Goal: Information Seeking & Learning: Learn about a topic

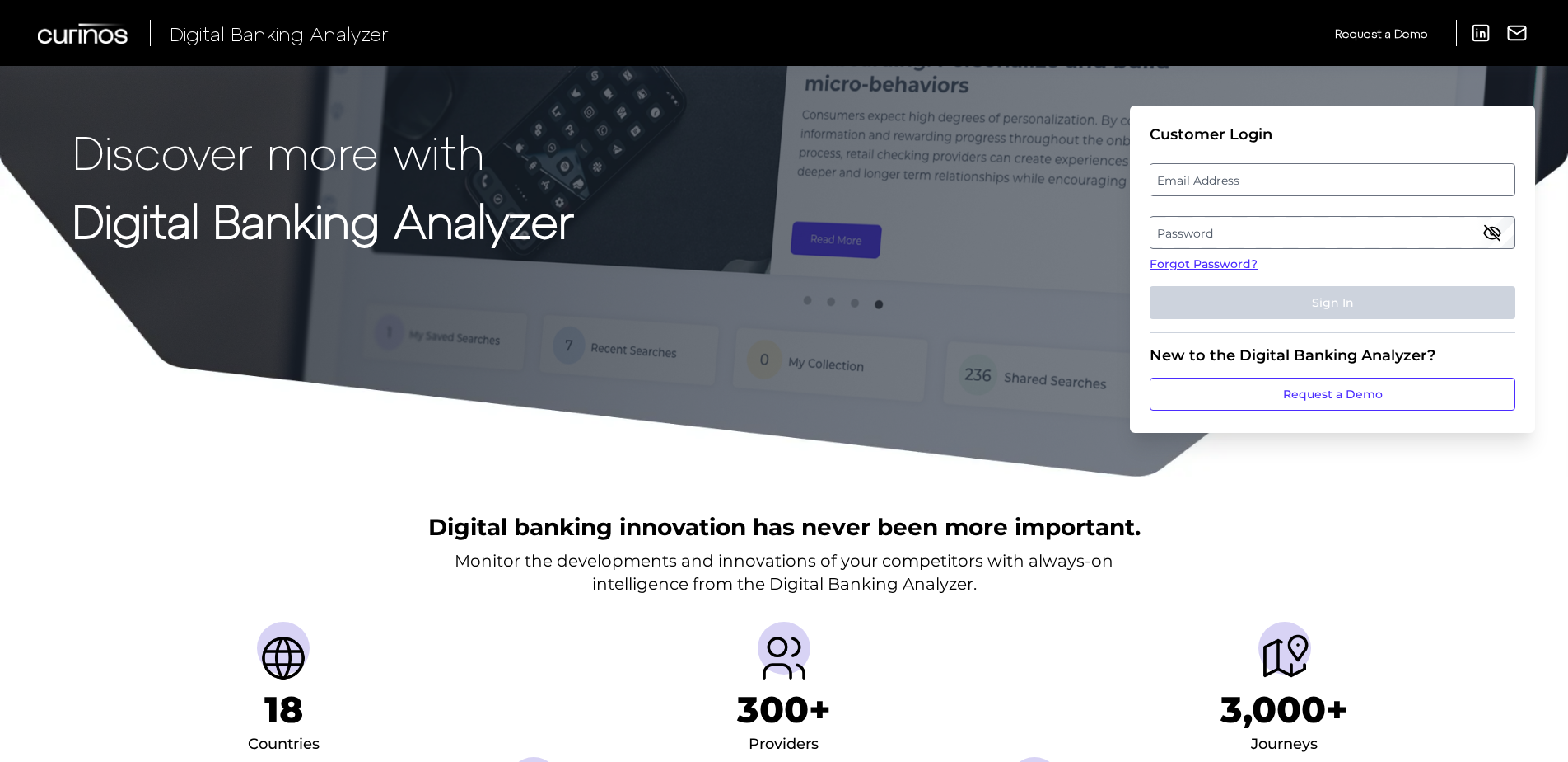
click at [1212, 183] on label "Email Address" at bounding box center [1333, 180] width 363 height 30
click at [1212, 183] on input "email" at bounding box center [1333, 179] width 366 height 33
type input "[EMAIL_ADDRESS][DOMAIN_NAME]"
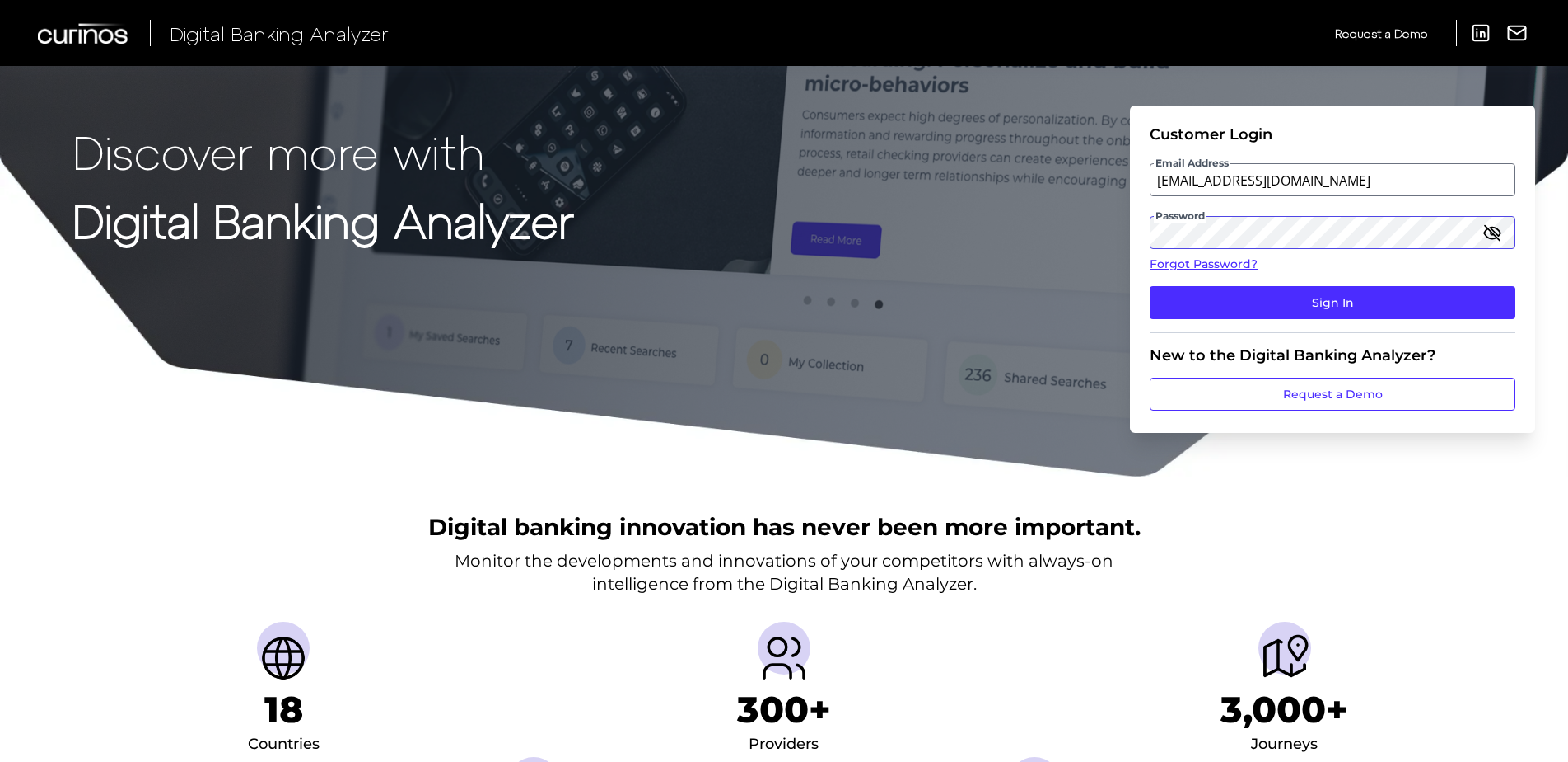
click at [1150, 286] on button "Sign In" at bounding box center [1333, 302] width 366 height 33
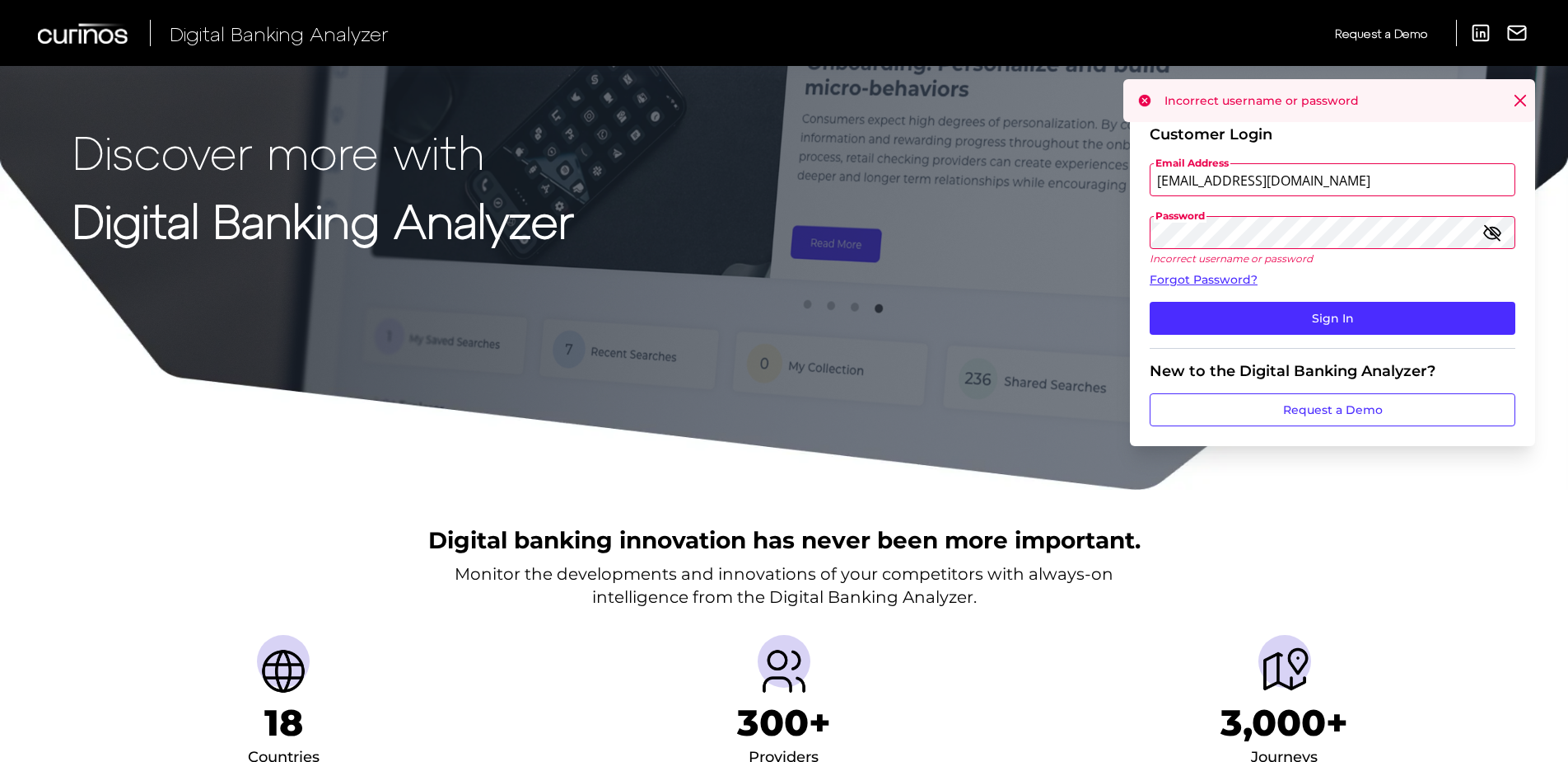
click at [1497, 239] on icon "button" at bounding box center [1492, 232] width 19 height 19
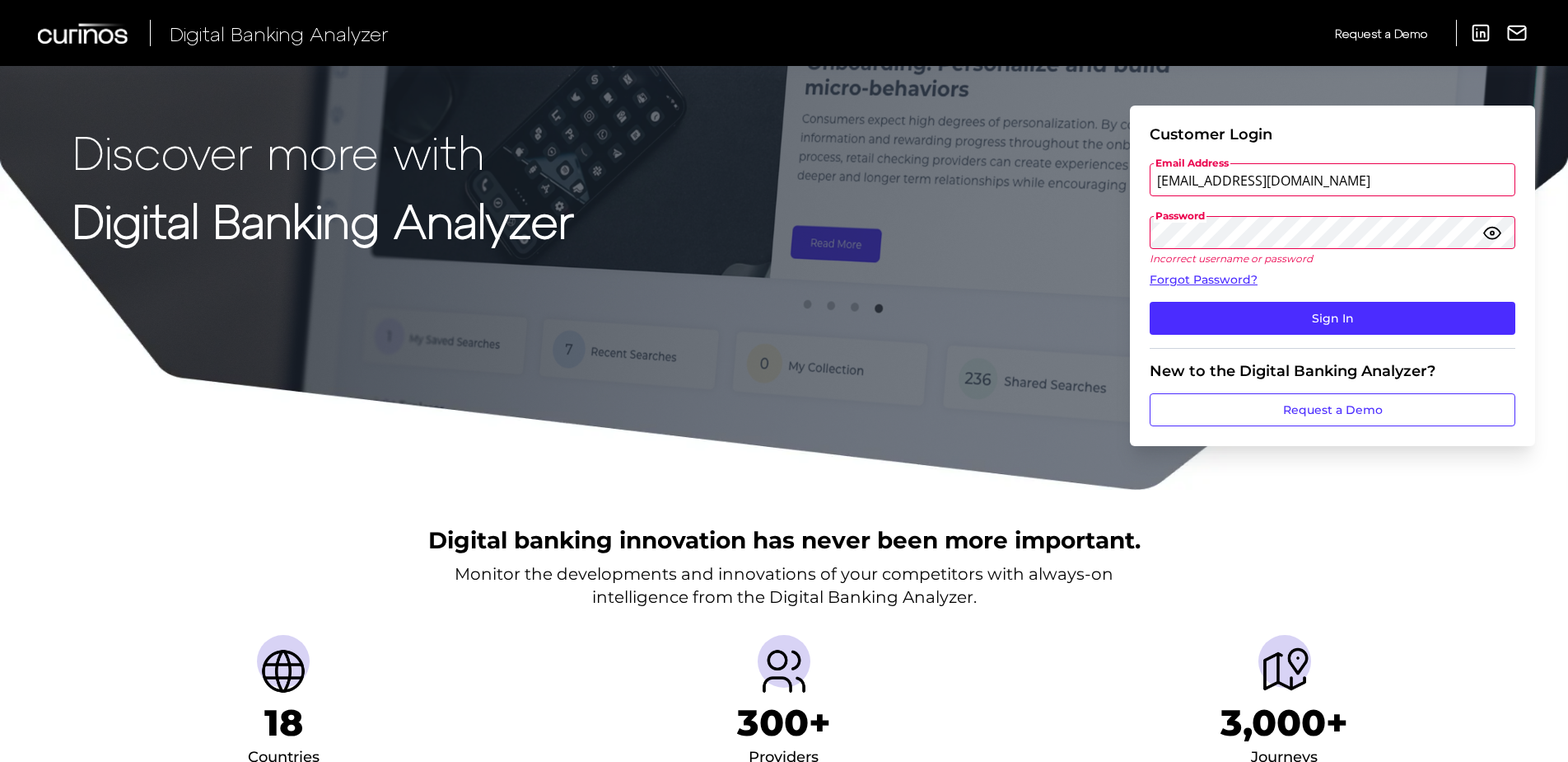
click at [1150, 302] on button "Sign In" at bounding box center [1333, 318] width 366 height 33
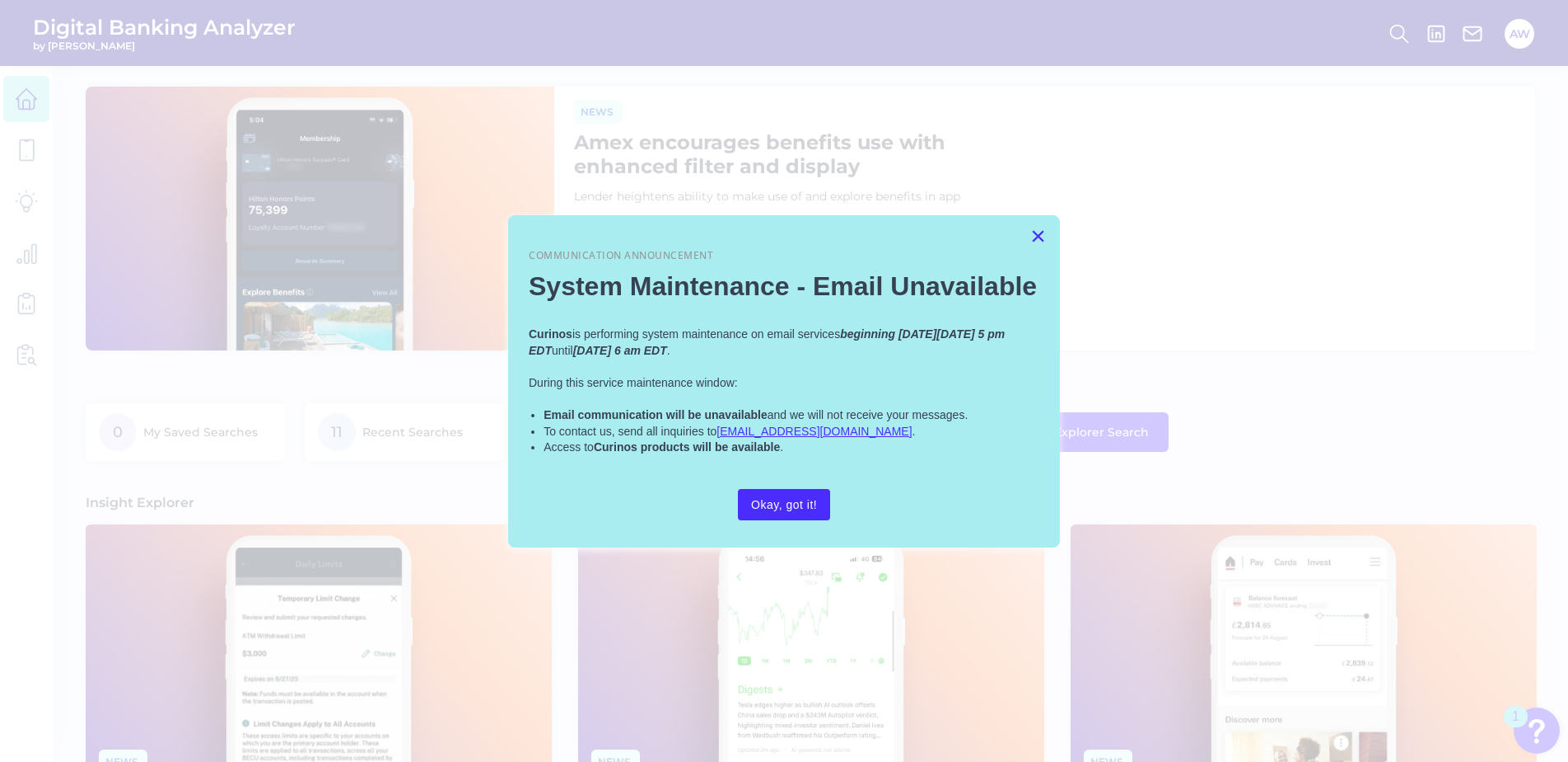
click at [1038, 229] on button "×" at bounding box center [1038, 235] width 16 height 26
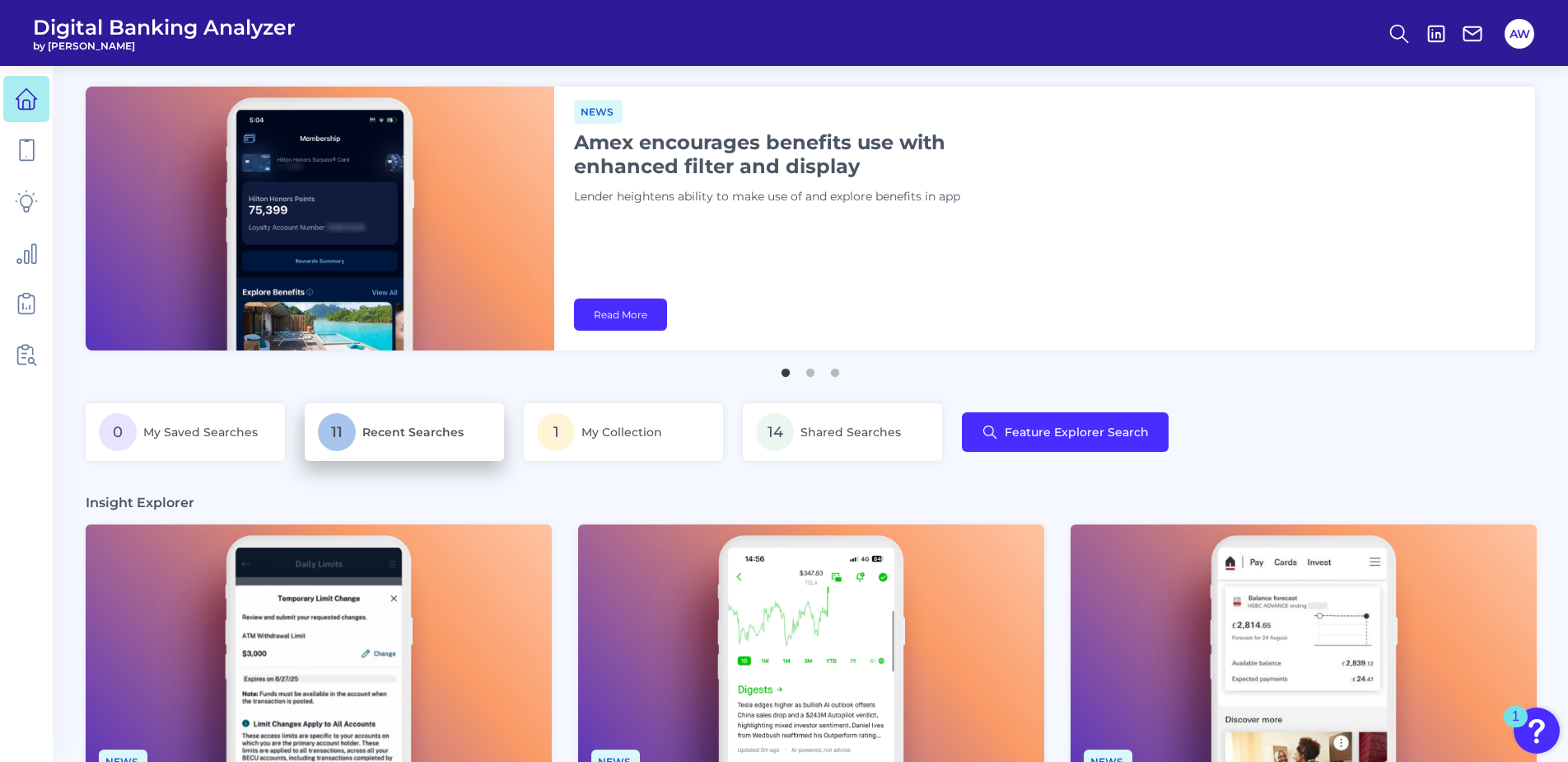
click at [362, 425] on span "Recent Searches" at bounding box center [412, 431] width 101 height 15
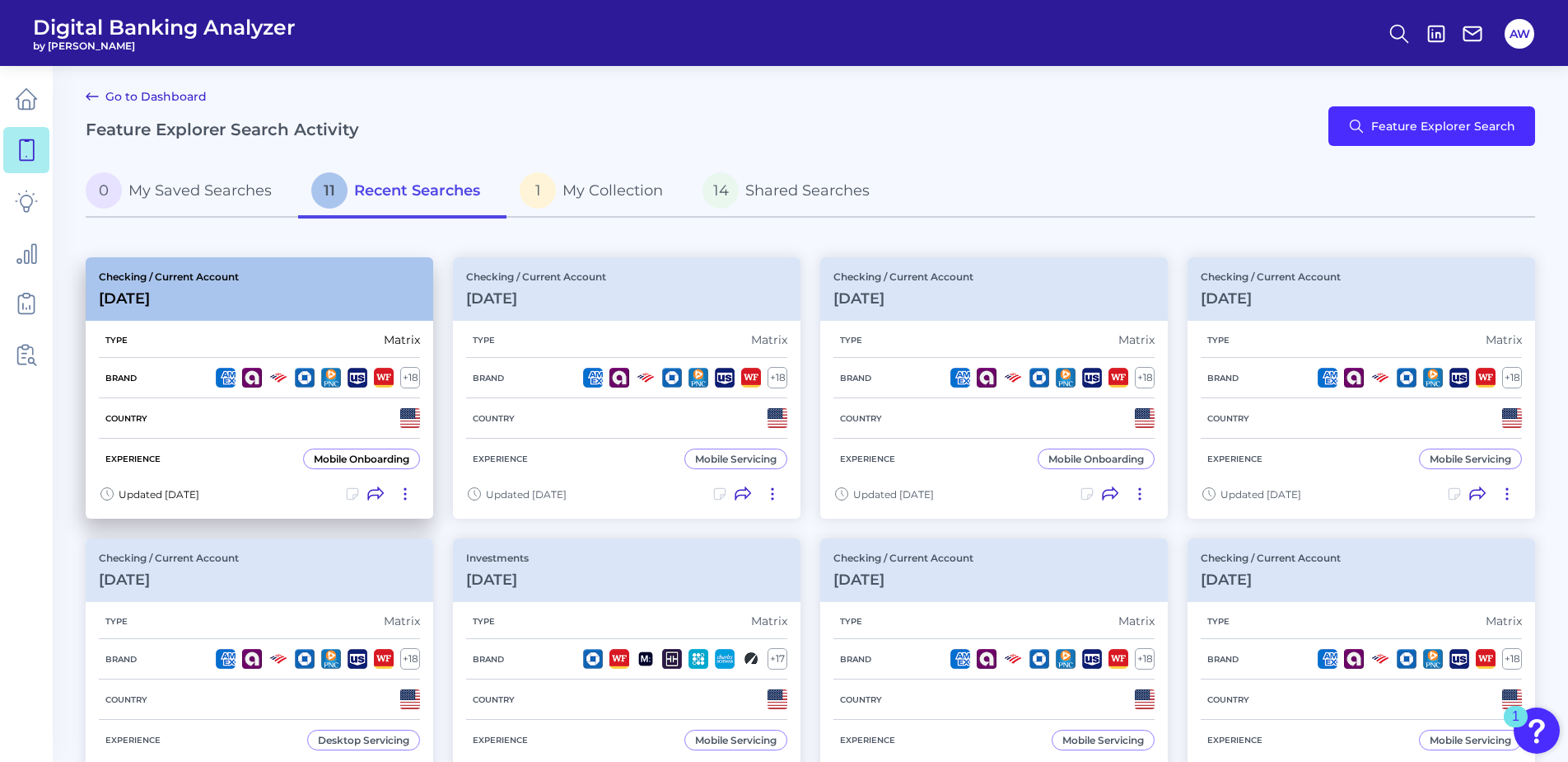
click at [318, 271] on div "Checking / Current Account [DATE]" at bounding box center [259, 289] width 347 height 64
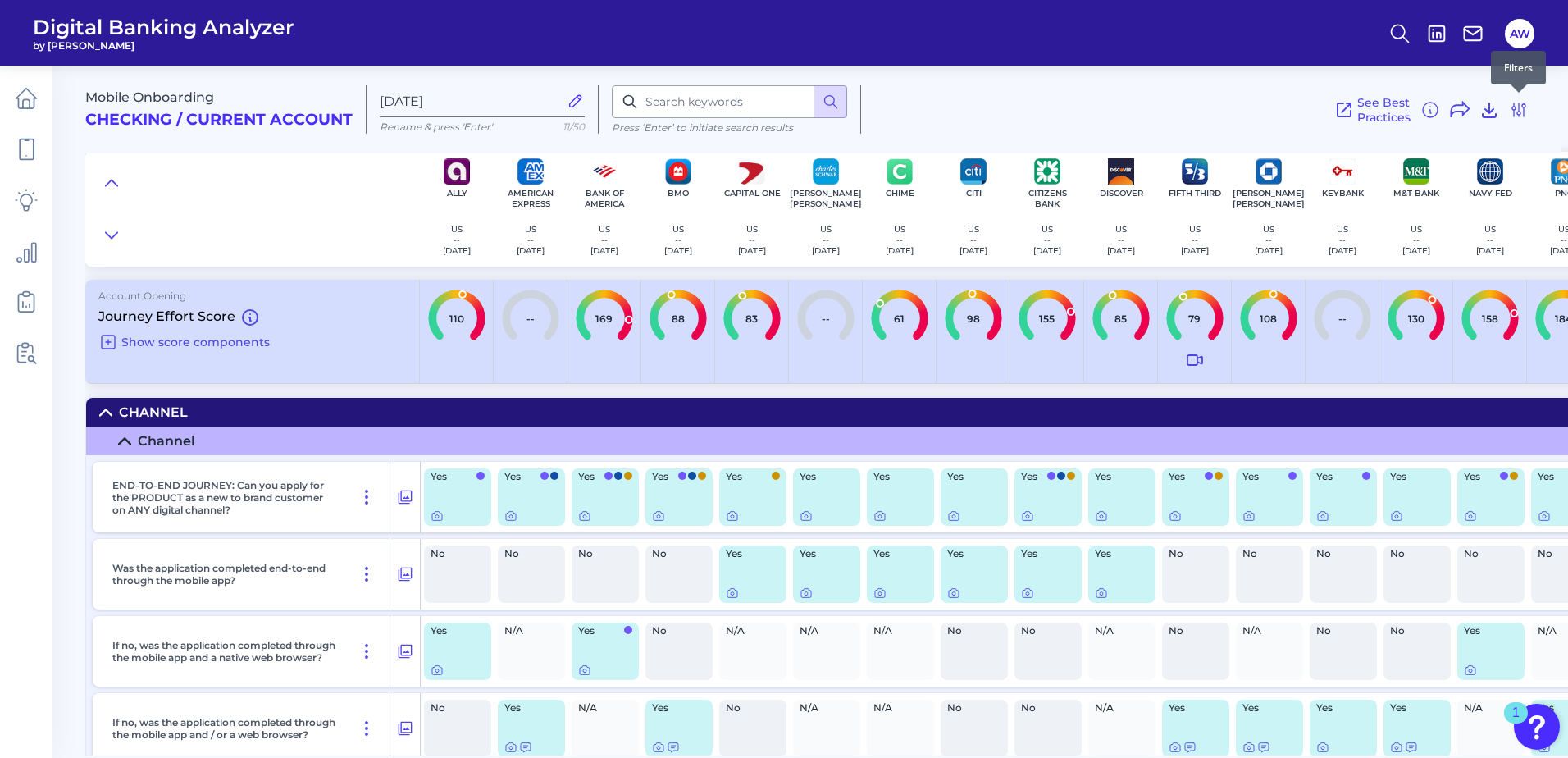
click at [1514, 109] on icon at bounding box center [1518, 110] width 13 height 13
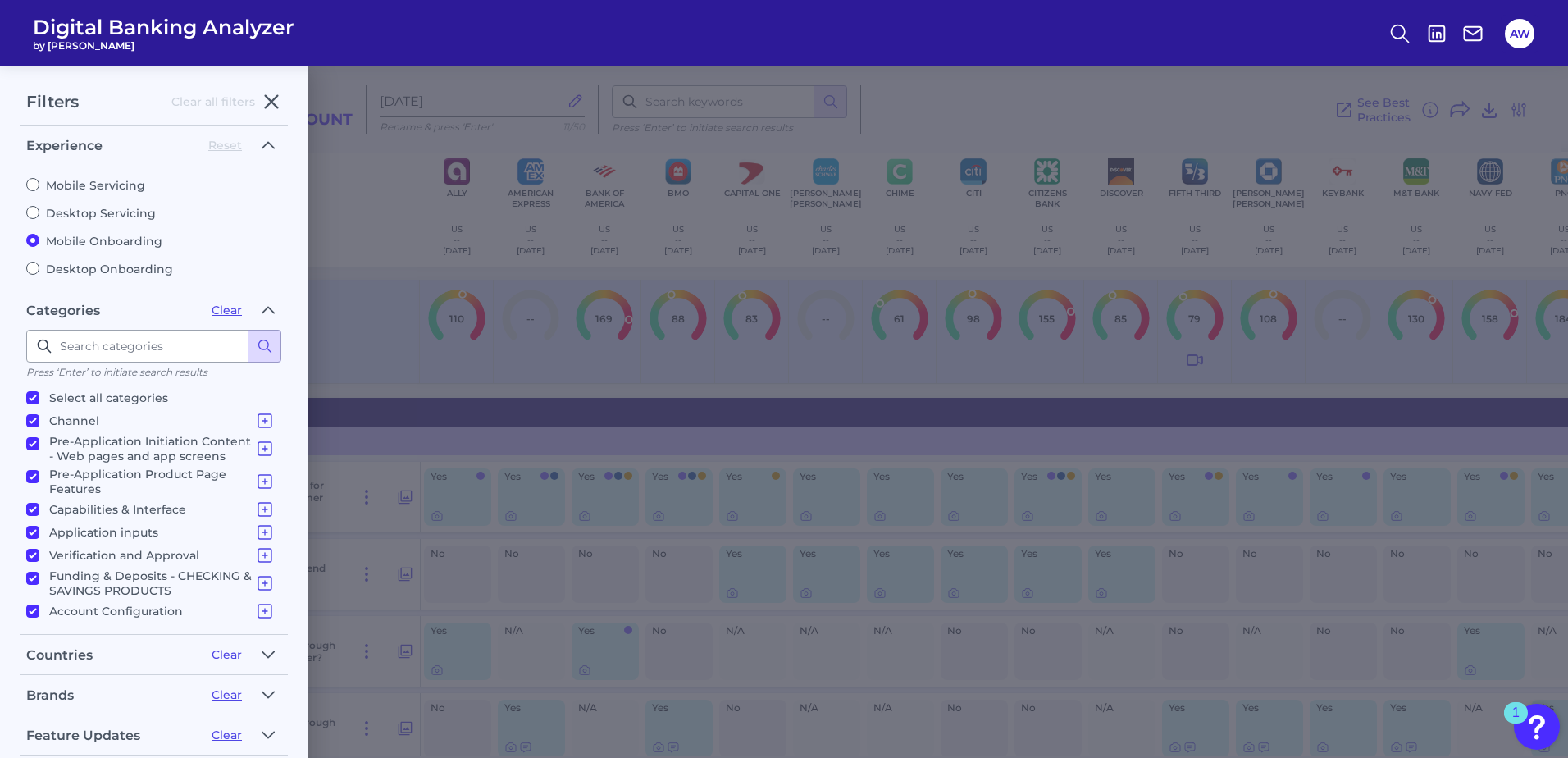
click at [125, 182] on label "Mobile Servicing" at bounding box center [154, 185] width 255 height 15
click at [39, 182] on input "Mobile Servicing" at bounding box center [32, 184] width 13 height 13
radio input "true"
radio input "false"
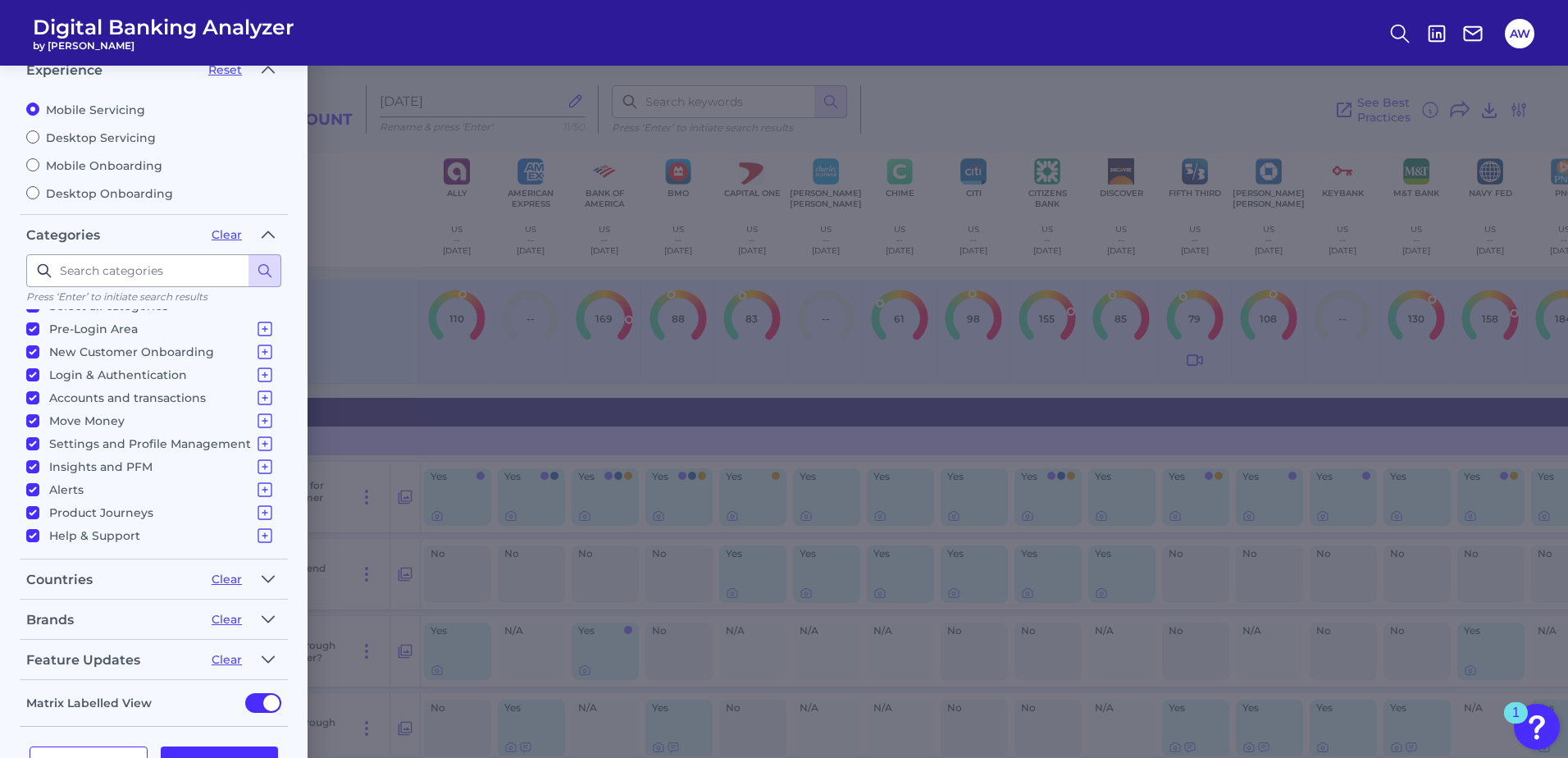
scroll to position [130, 0]
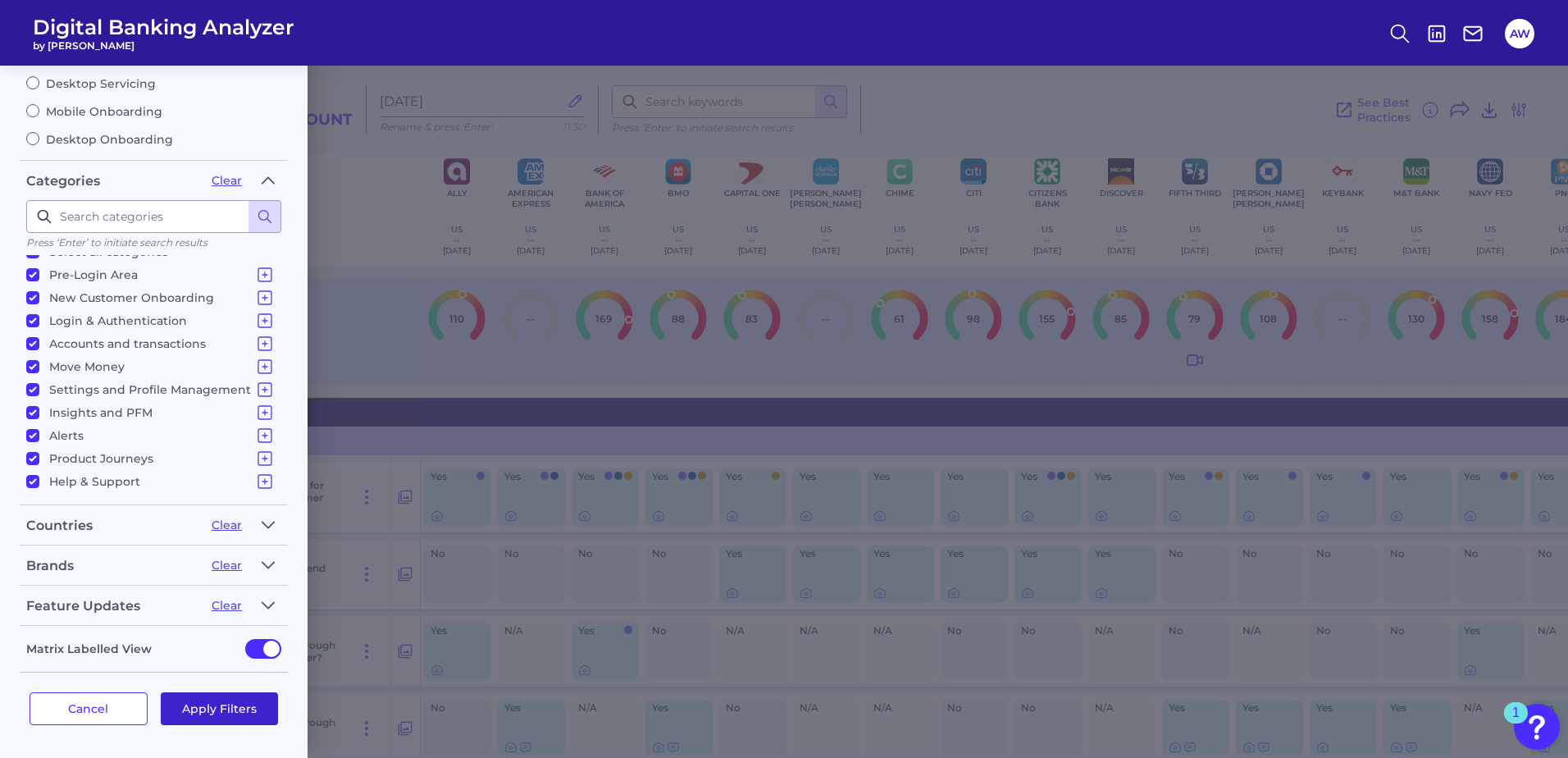
click at [204, 710] on button "Apply Filters" at bounding box center [219, 708] width 118 height 32
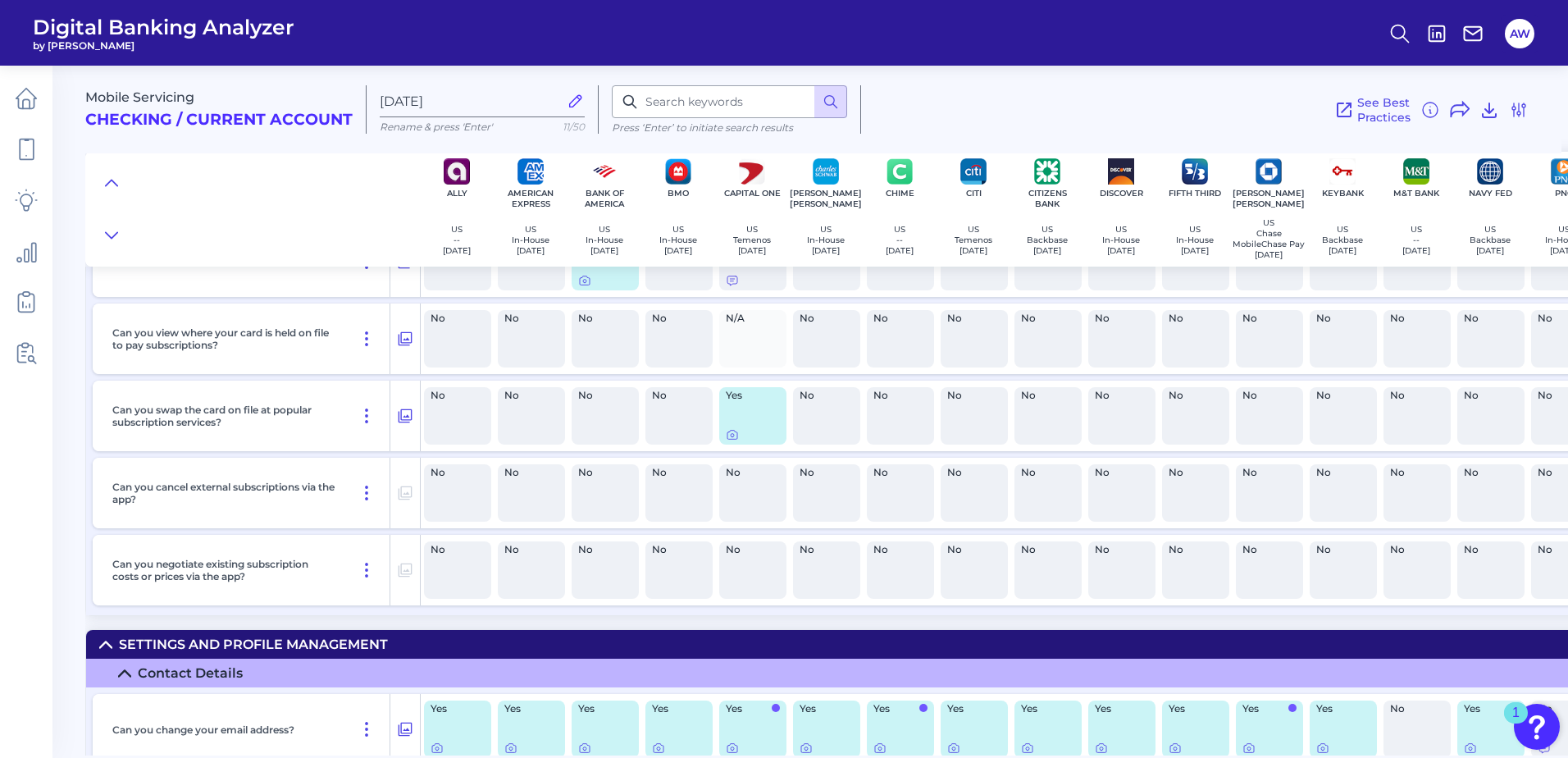
scroll to position [14717, 0]
